Goal: Task Accomplishment & Management: Manage account settings

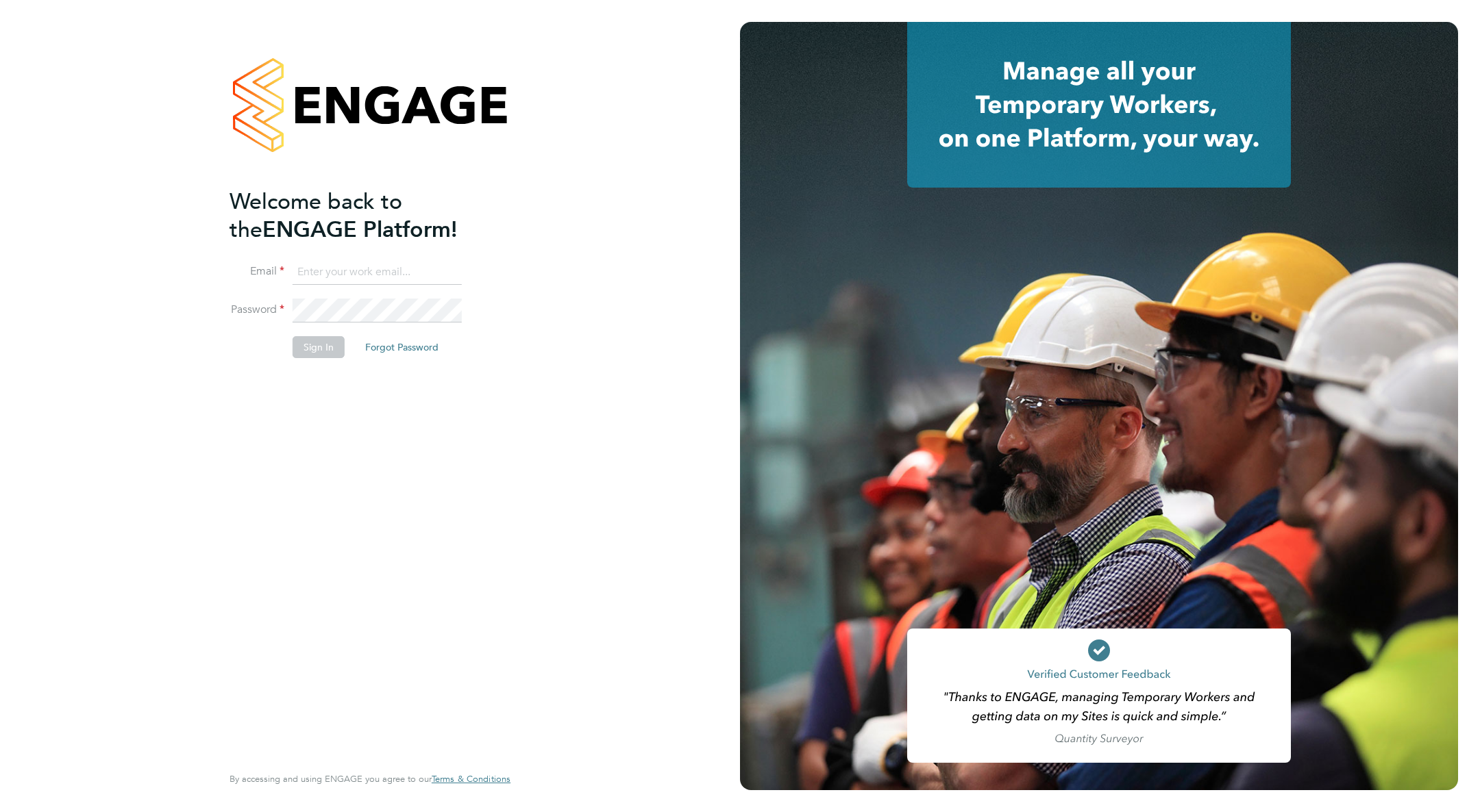
type input "[PERSON_NAME][EMAIL_ADDRESS][PERSON_NAME][PERSON_NAME][DOMAIN_NAME]"
click at [311, 346] on button "Sign In" at bounding box center [318, 347] width 52 height 22
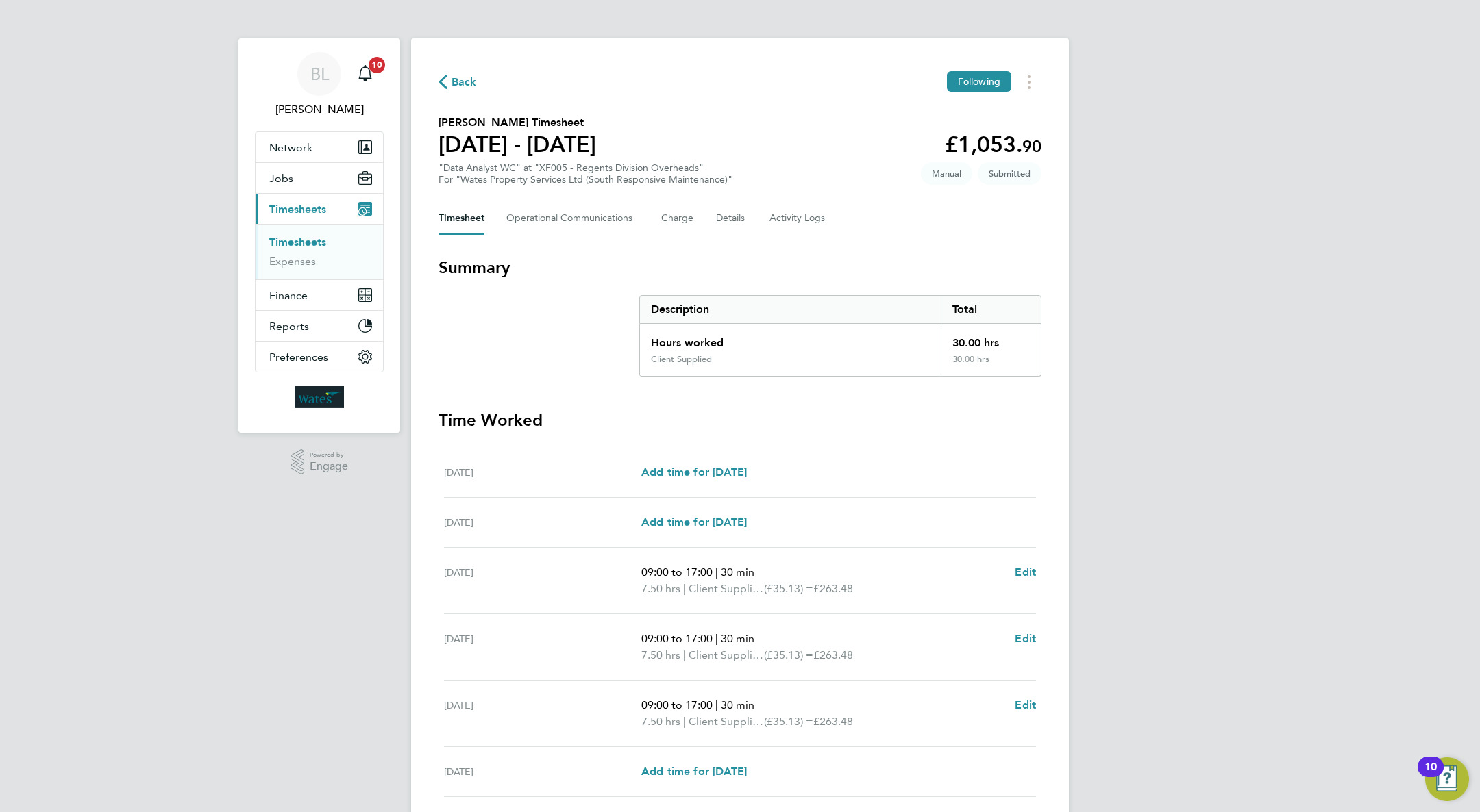
scroll to position [169, 0]
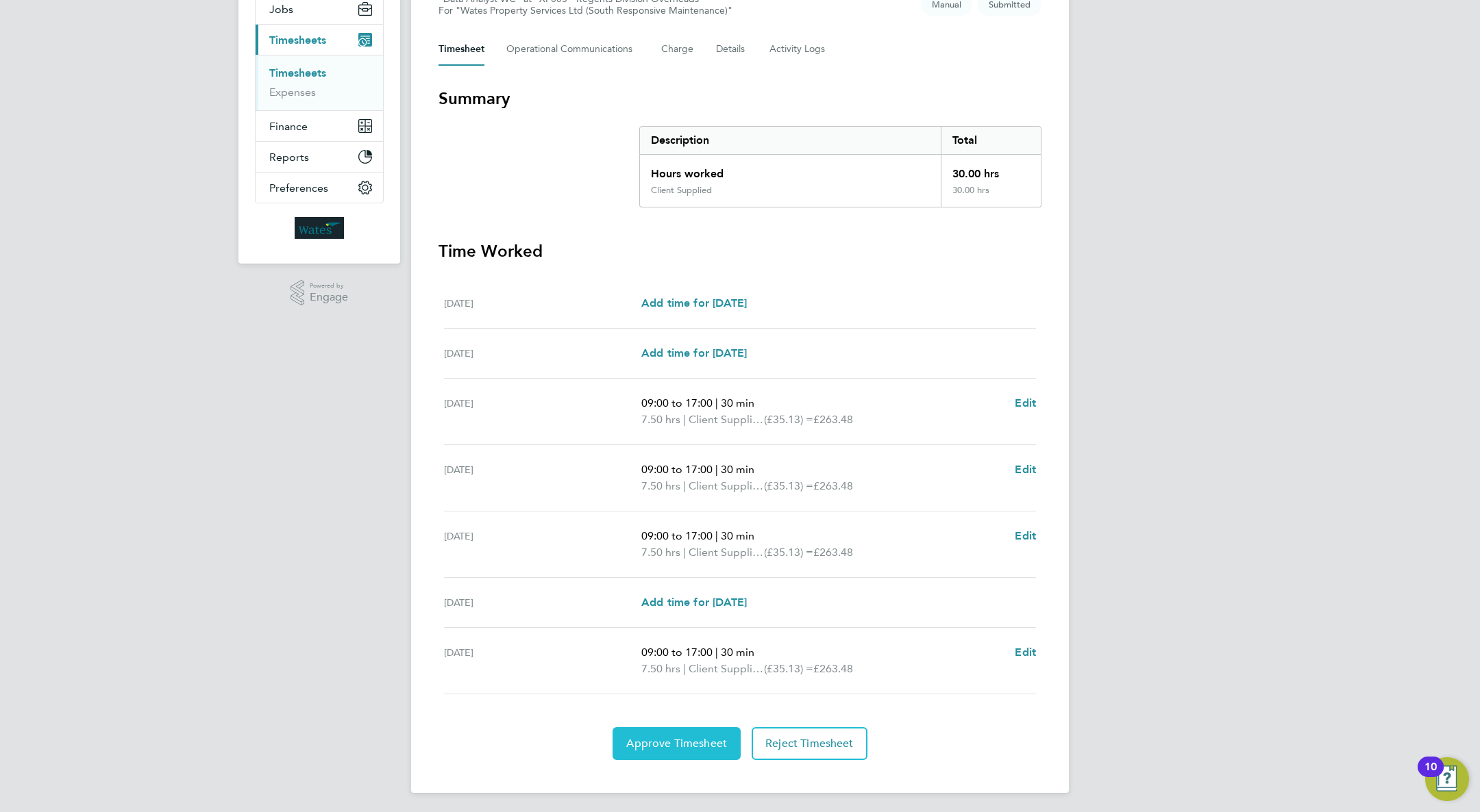
click at [699, 738] on span "Approve Timesheet" at bounding box center [676, 744] width 101 height 13
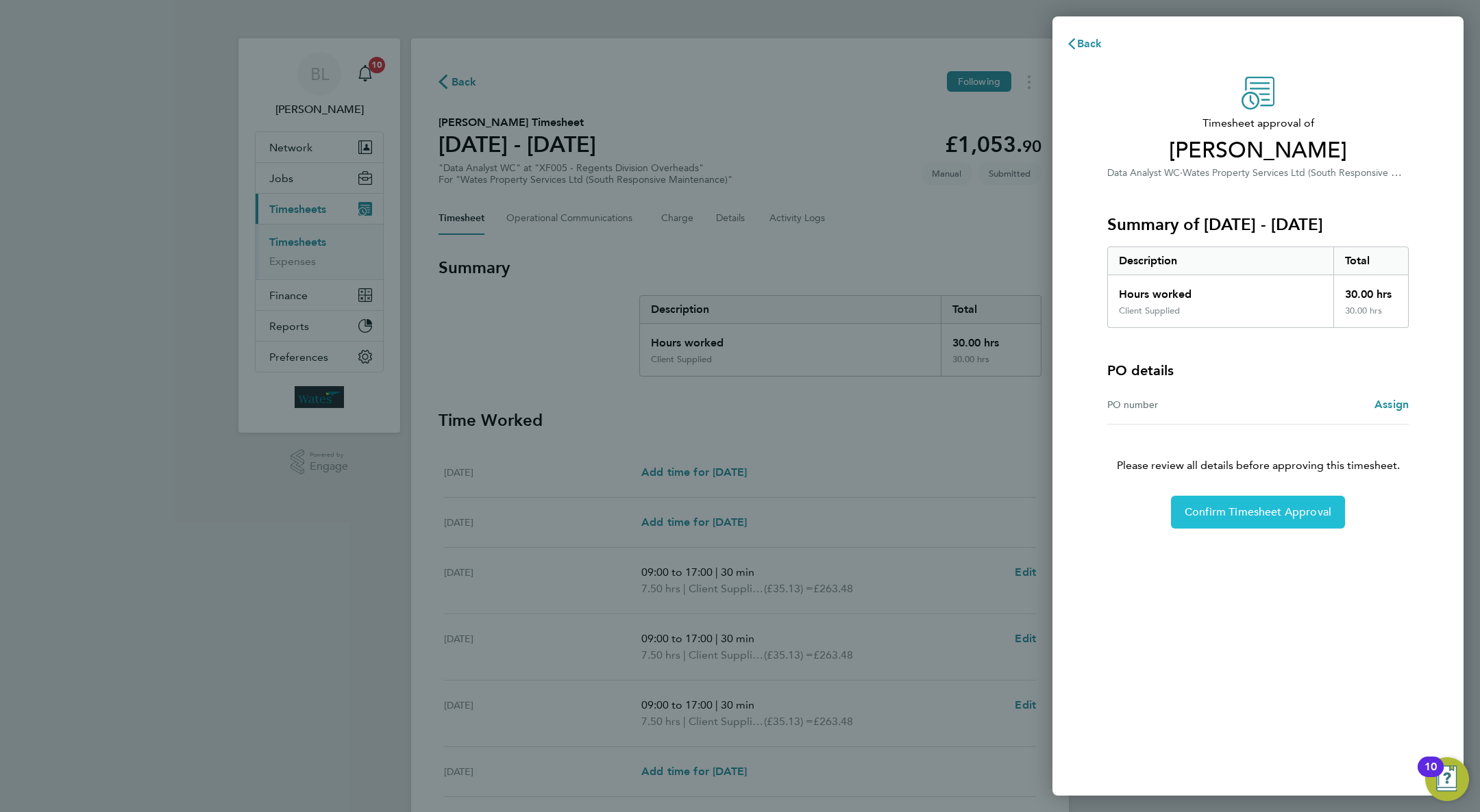
click at [1207, 508] on span "Confirm Timesheet Approval" at bounding box center [1258, 512] width 147 height 13
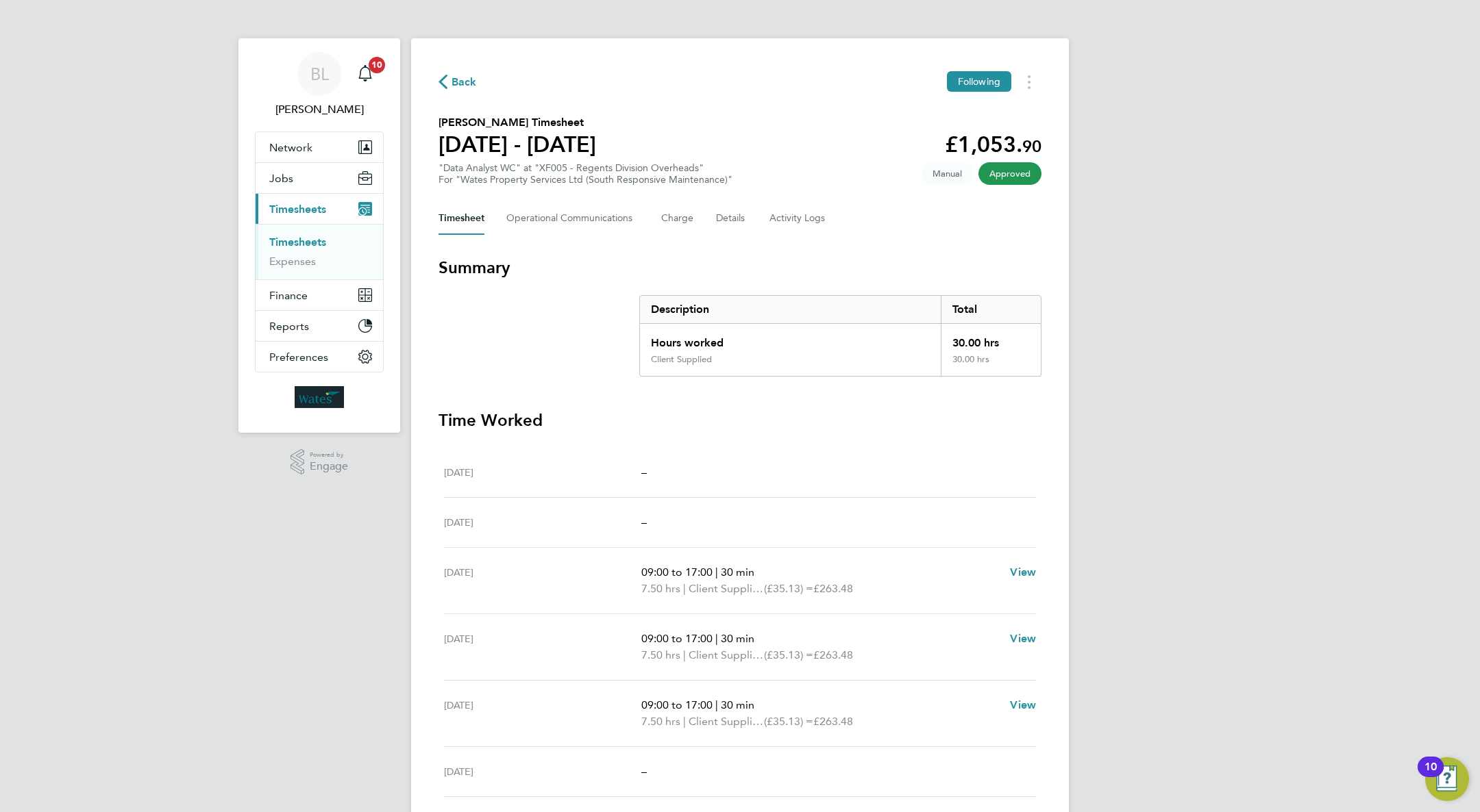
click at [303, 238] on link "Timesheets" at bounding box center [298, 242] width 57 height 13
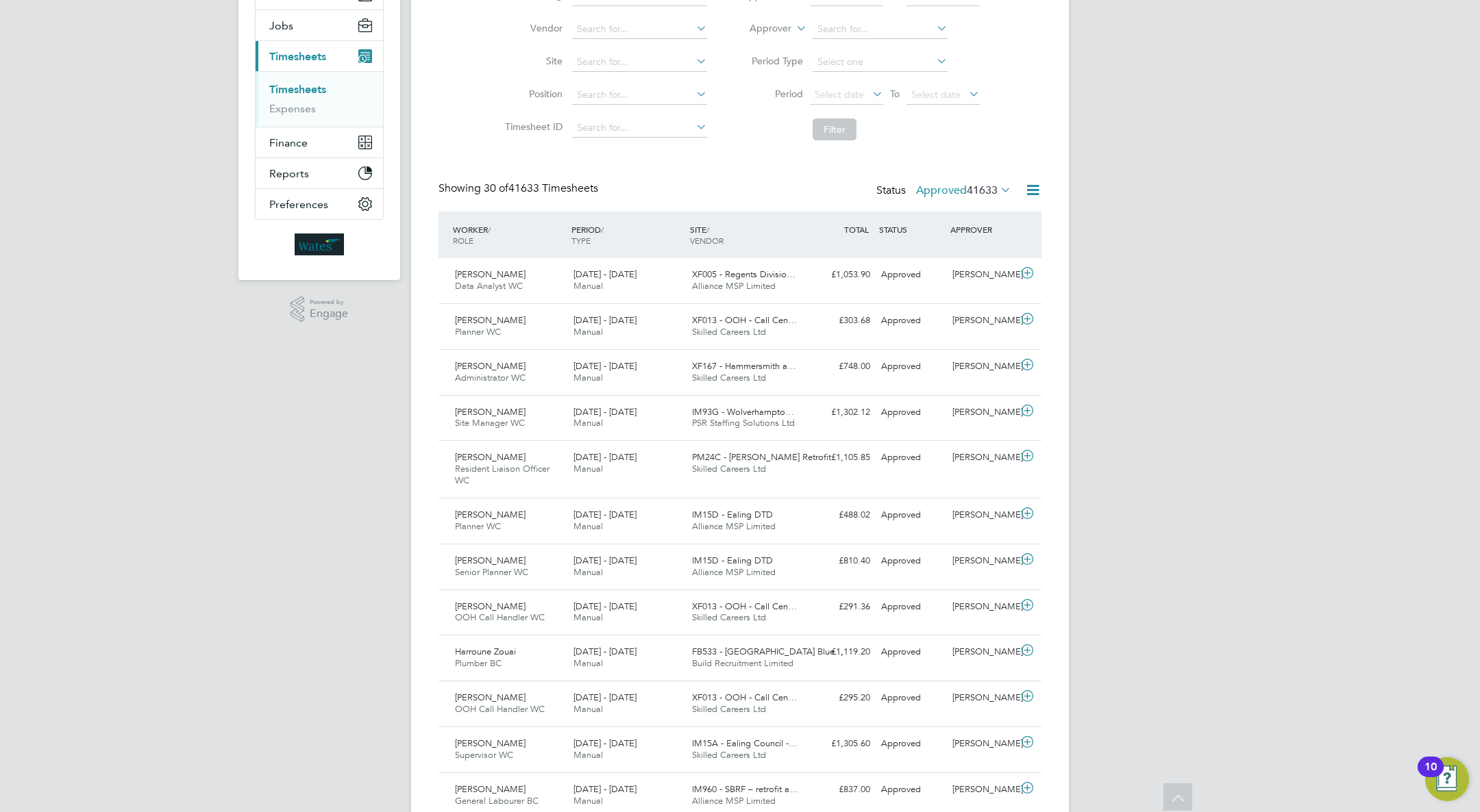
click at [799, 745] on div "IM15A - Ealing Council -… Skilled Careers Ltd" at bounding box center [746, 750] width 119 height 34
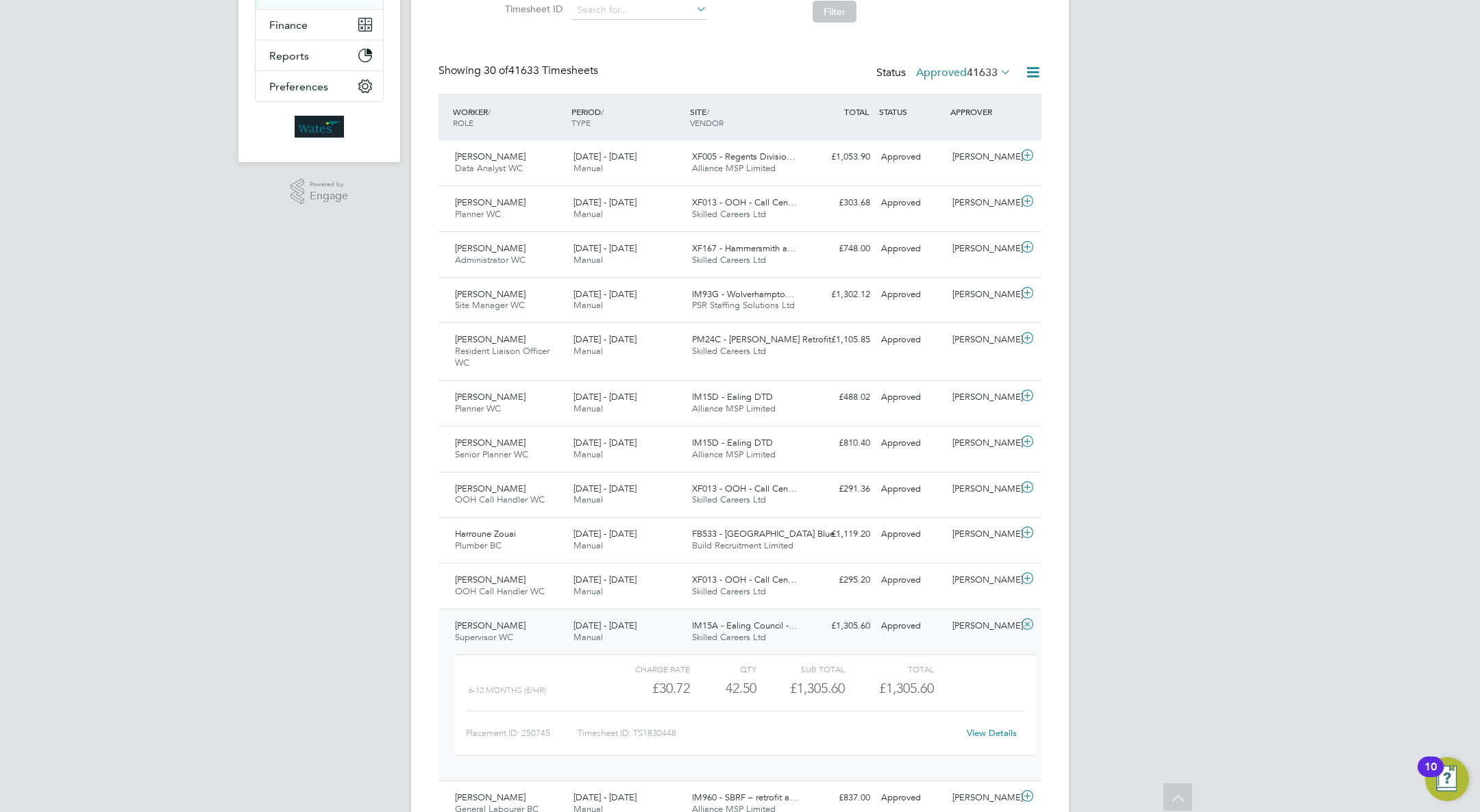
click at [1026, 624] on icon at bounding box center [1027, 625] width 17 height 11
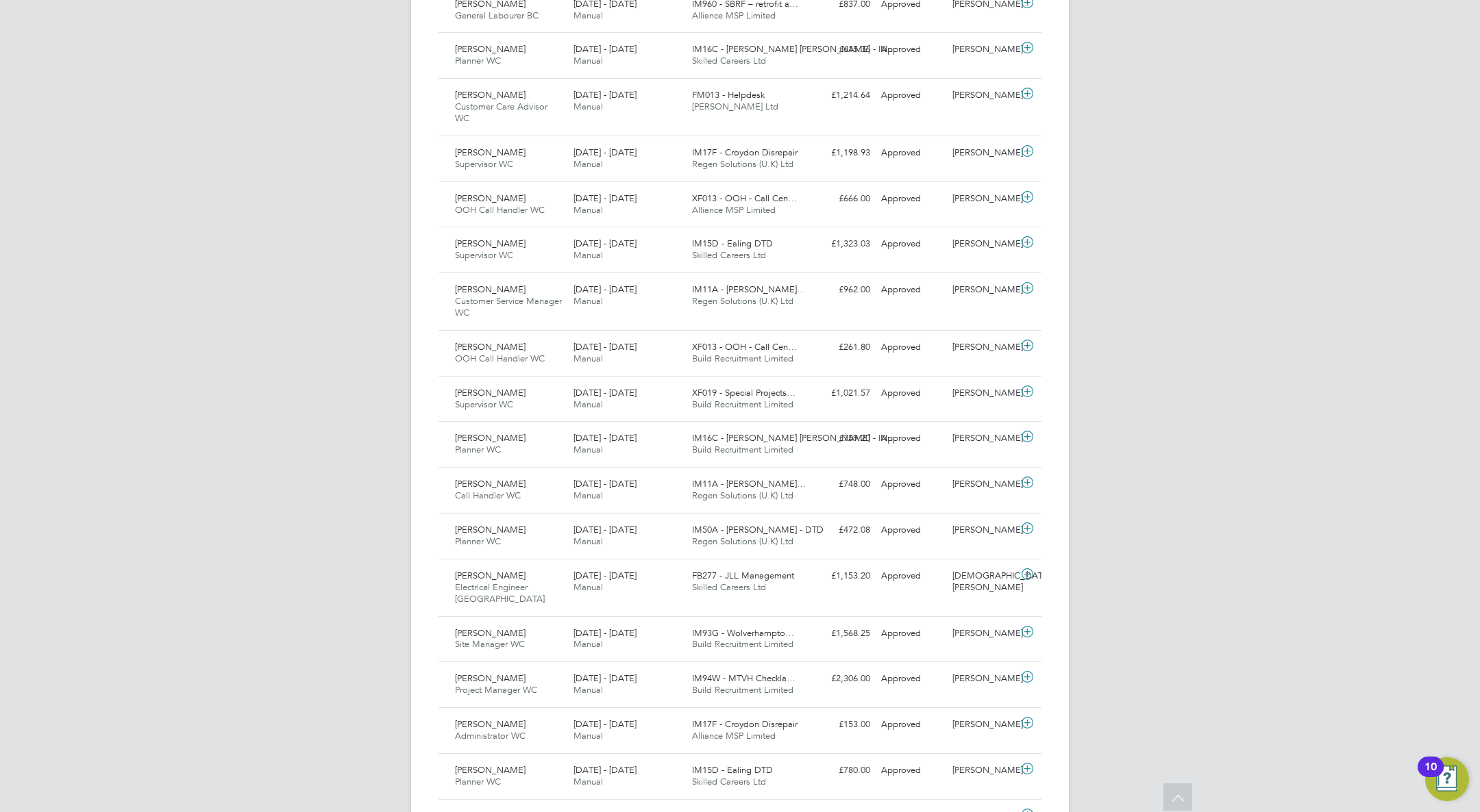
click at [816, 668] on div "£2,306.00 Approved" at bounding box center [840, 679] width 71 height 23
click at [1030, 672] on icon at bounding box center [1027, 677] width 17 height 11
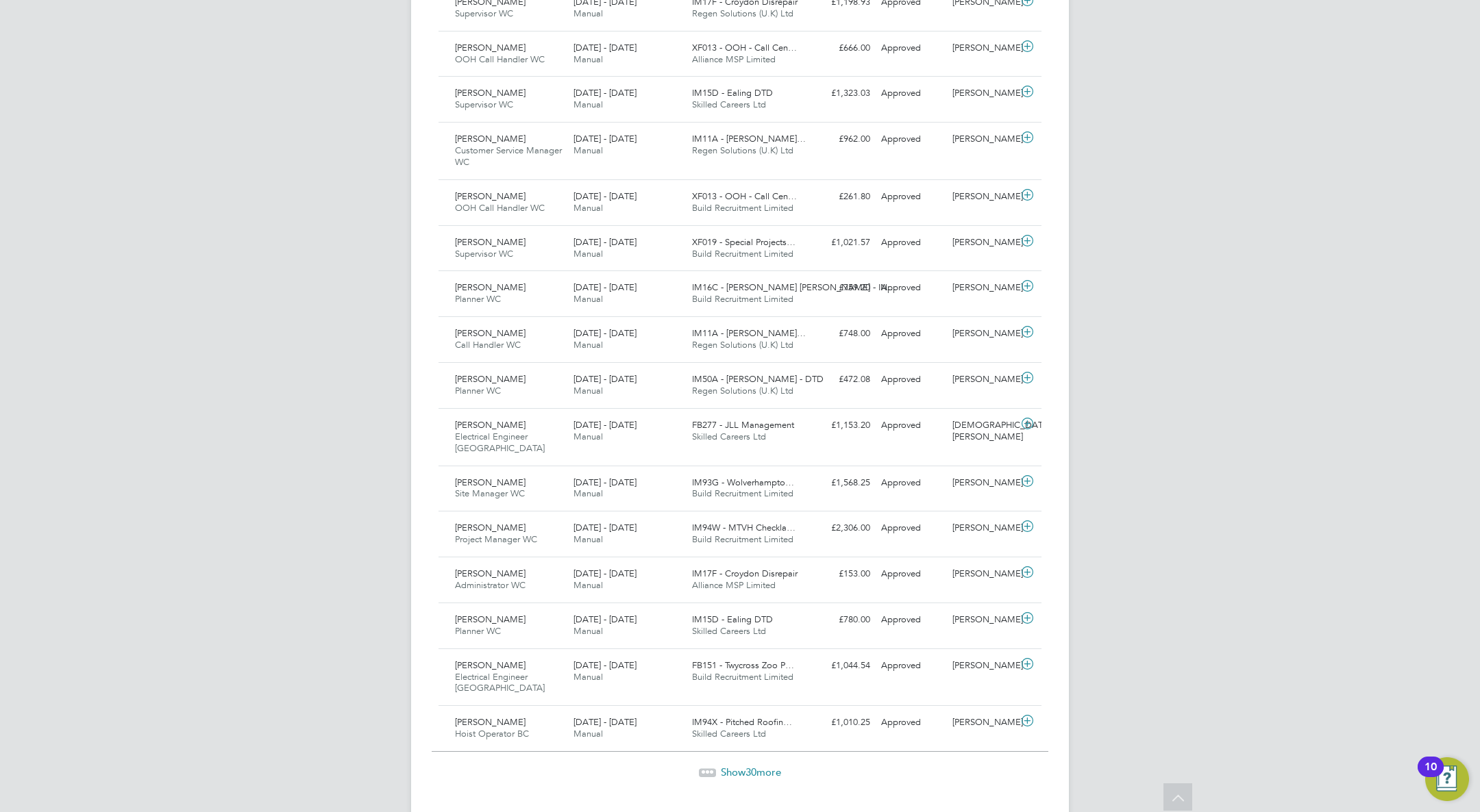
click at [742, 766] on span "Show 30 more" at bounding box center [751, 772] width 61 height 13
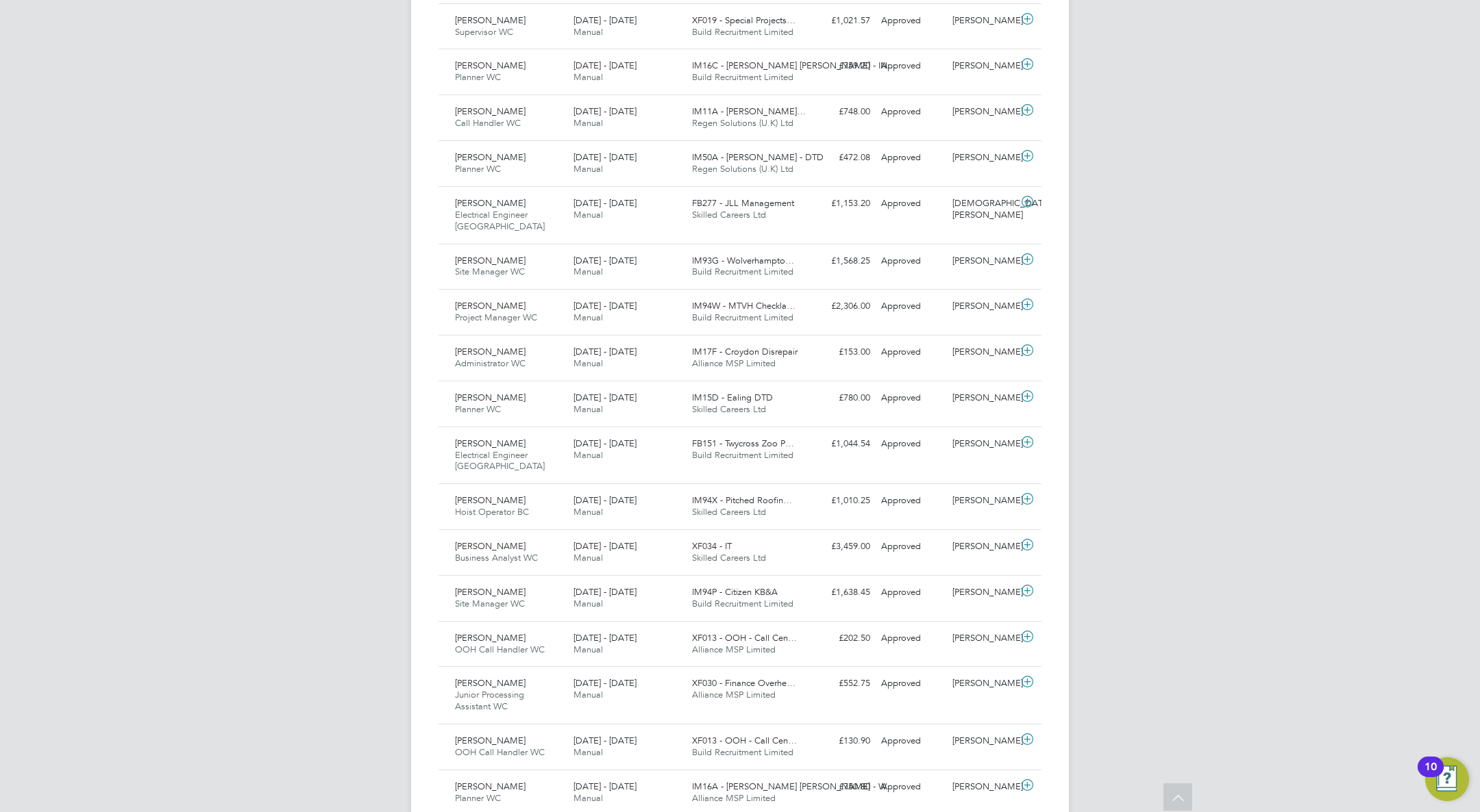
click at [779, 536] on div "XF034 - IT Skilled Careers Ltd" at bounding box center [746, 553] width 119 height 34
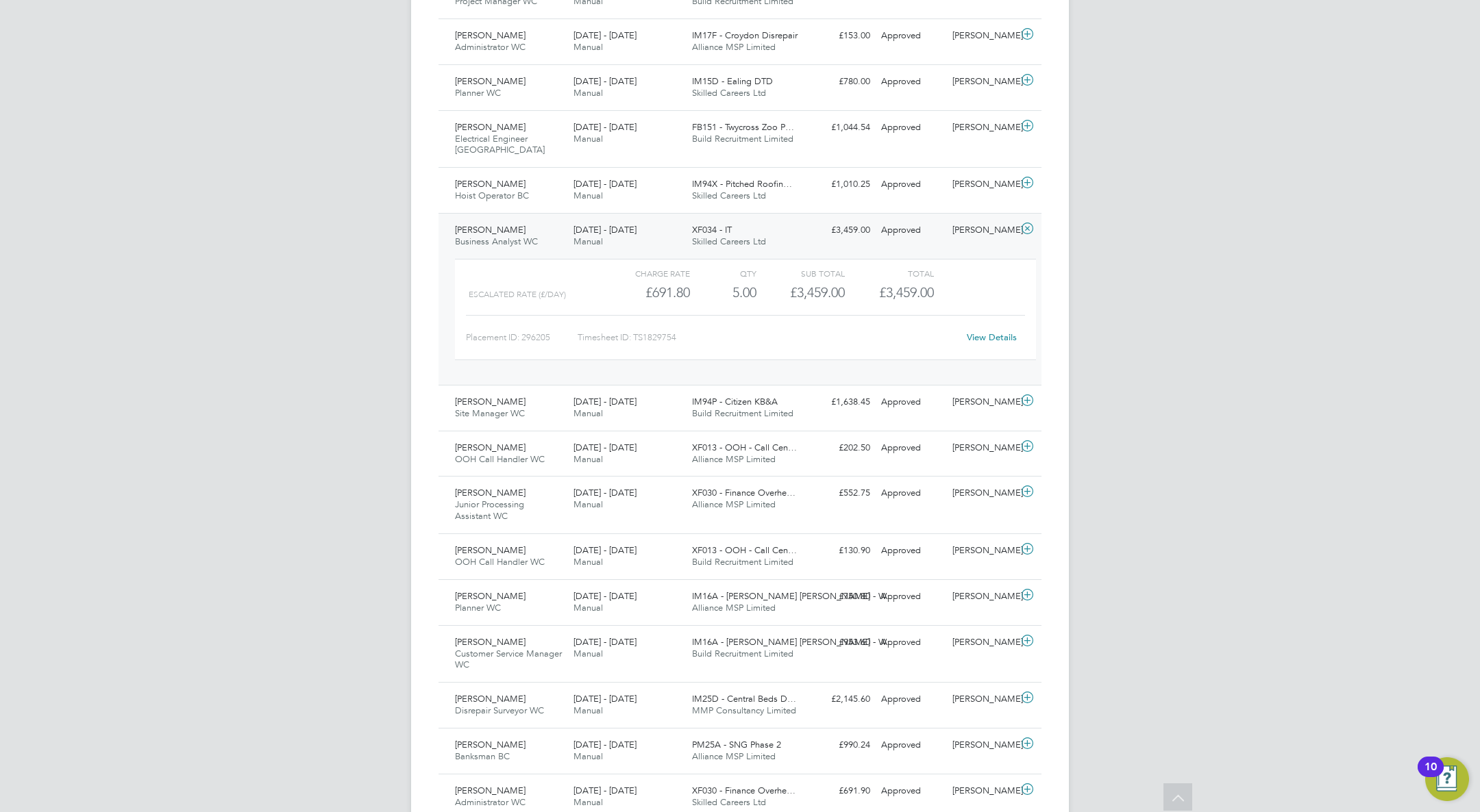
scroll to position [1707, 0]
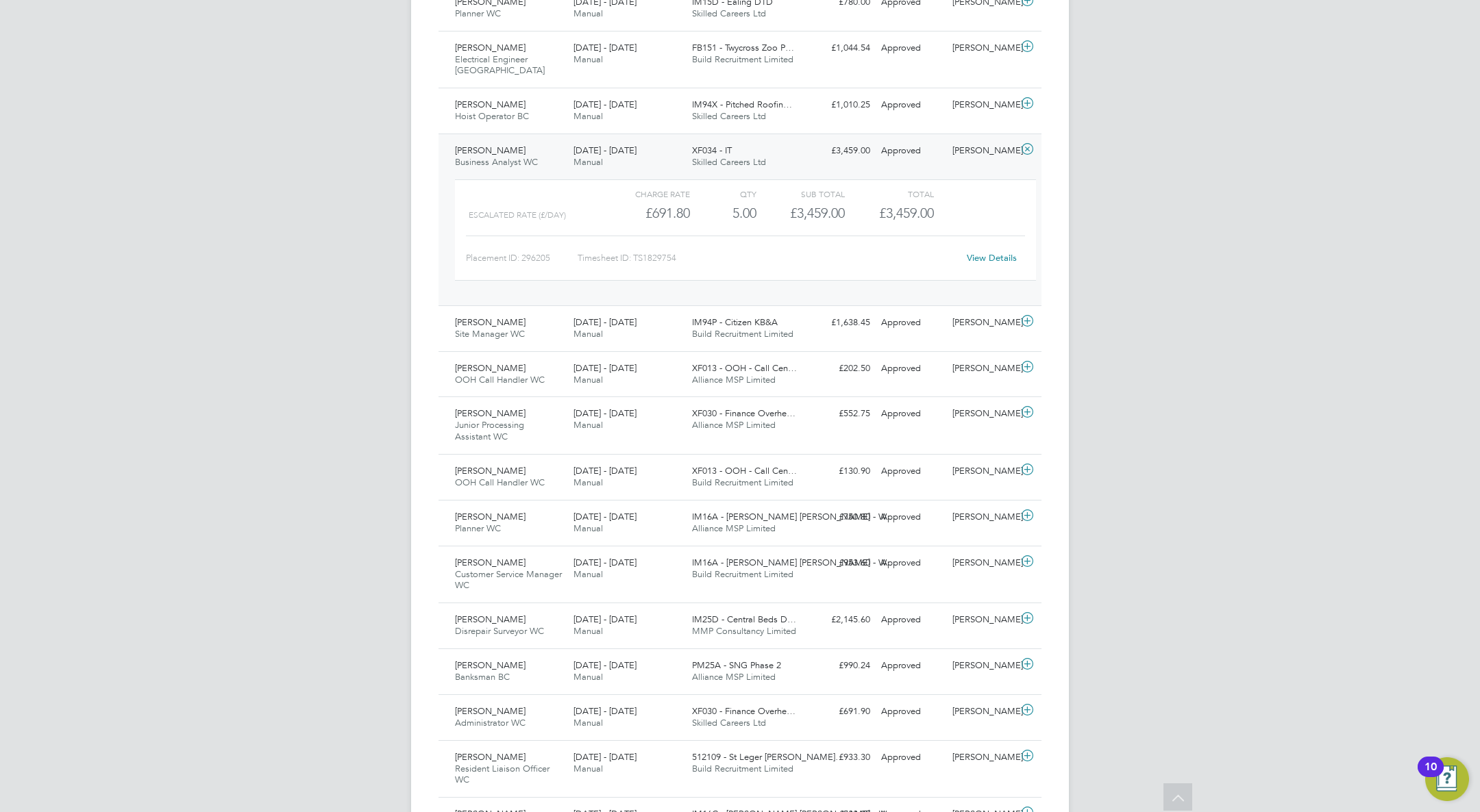
click at [807, 609] on div "£2,145.60 Approved" at bounding box center [840, 620] width 71 height 23
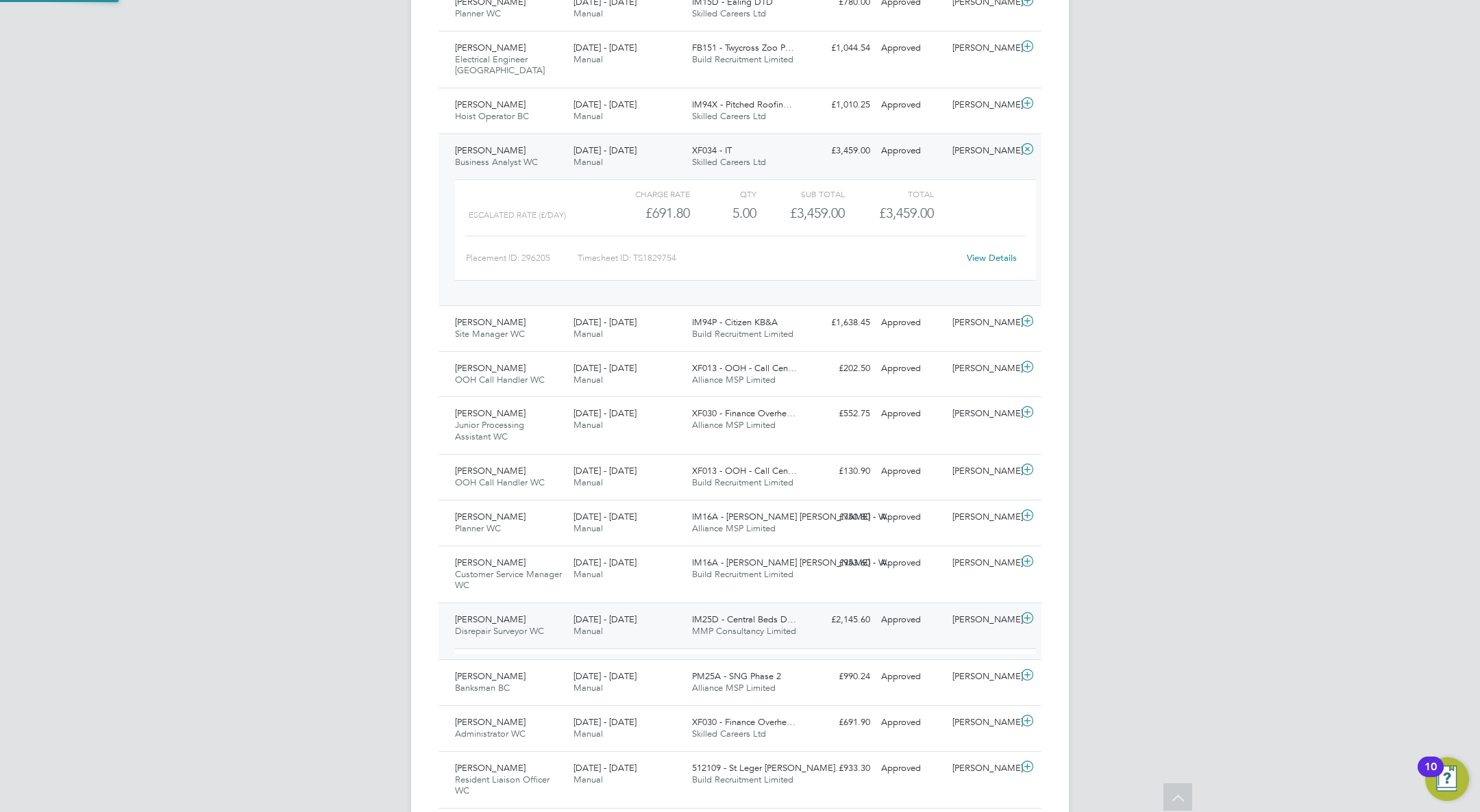
scroll to position [24, 134]
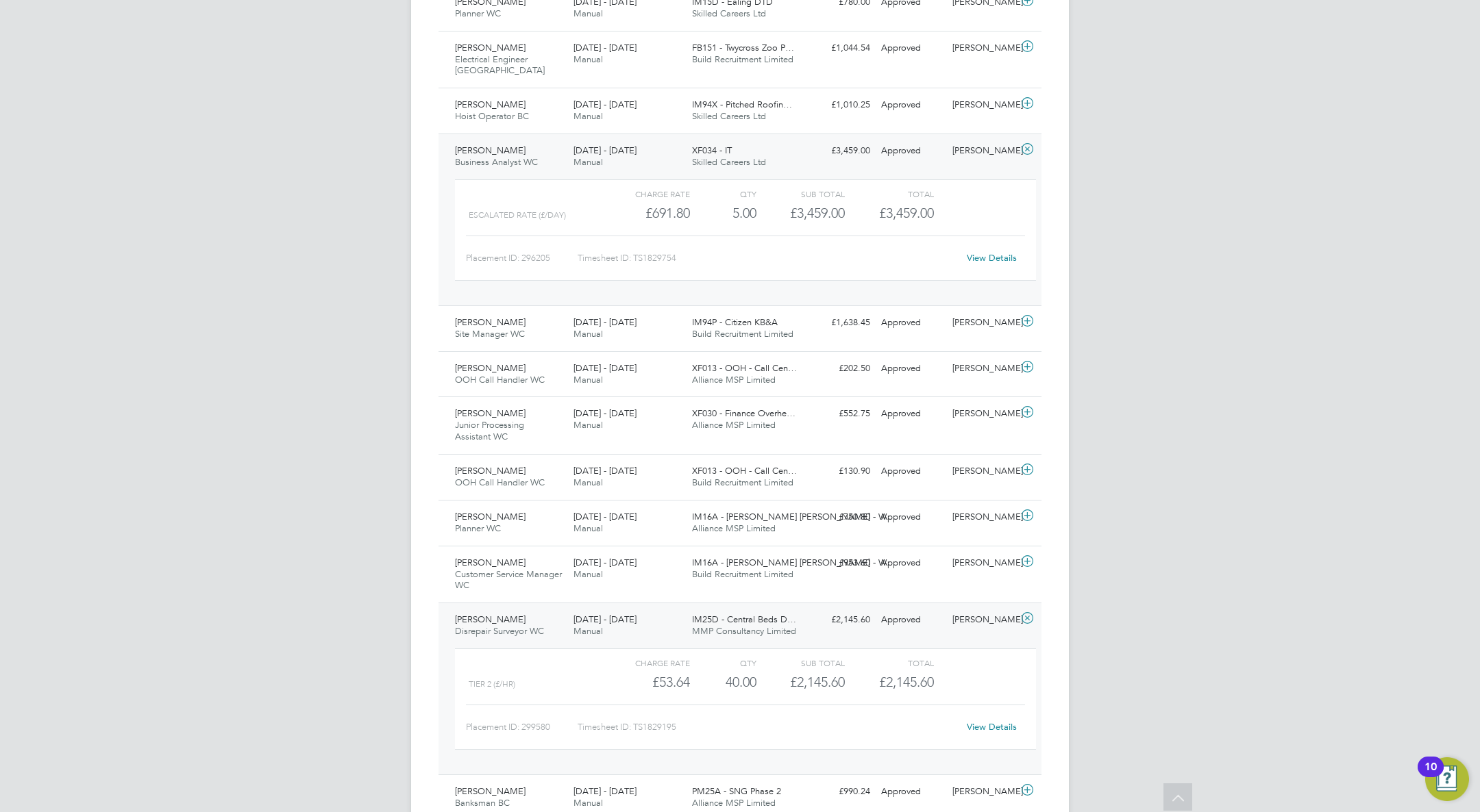
click at [1027, 613] on icon at bounding box center [1027, 618] width 17 height 11
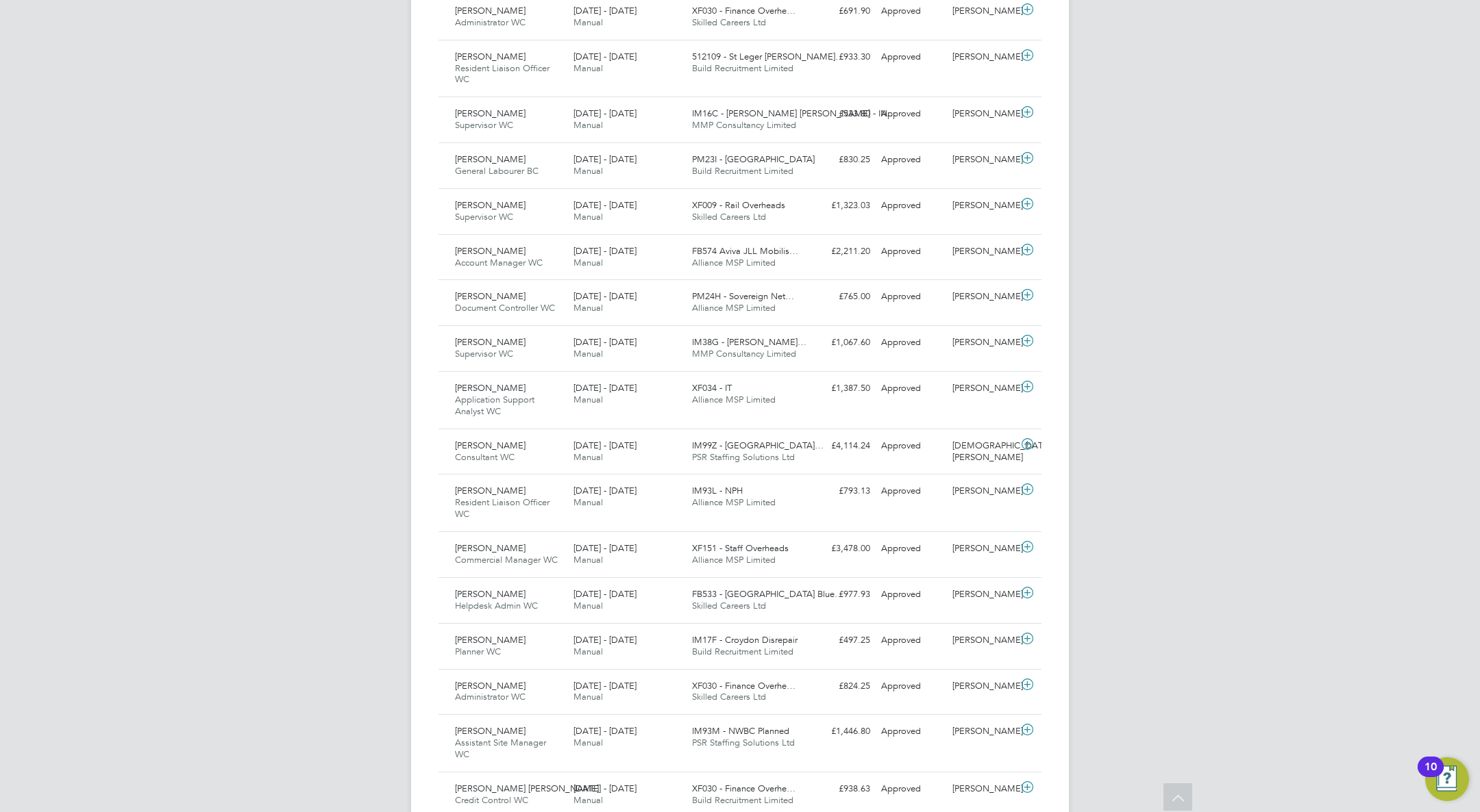
scroll to position [2651, 0]
